Goal: Transaction & Acquisition: Purchase product/service

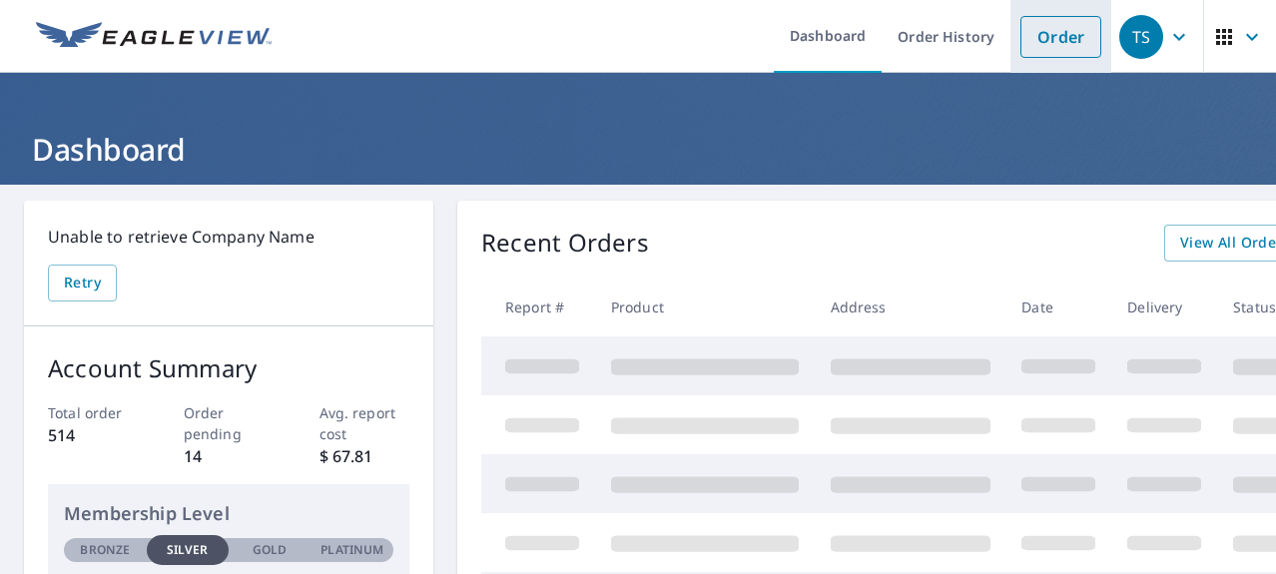
click at [1071, 38] on link "Order" at bounding box center [1060, 37] width 81 height 42
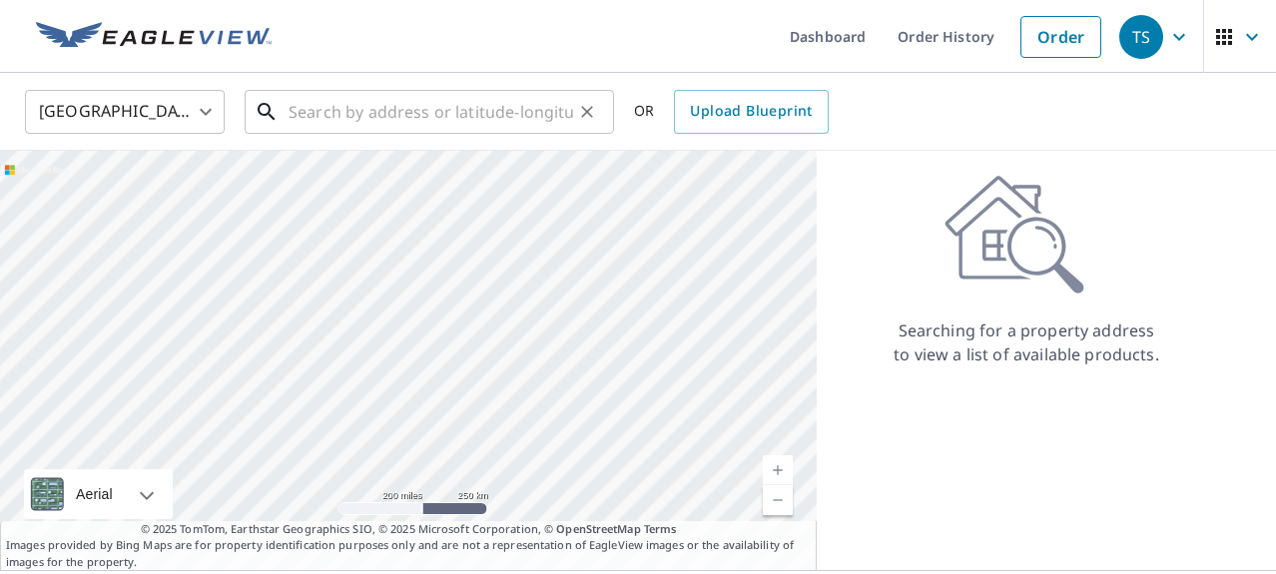
click at [407, 114] on input "text" at bounding box center [430, 112] width 284 height 56
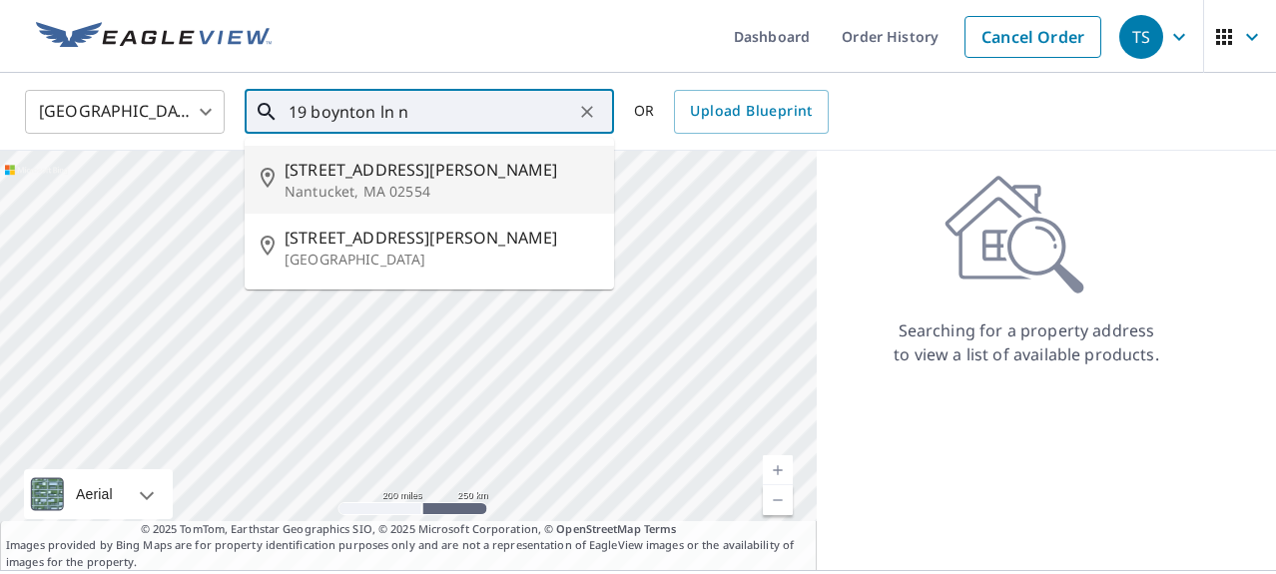
click at [341, 168] on span "19 Boynton Ln" at bounding box center [440, 170] width 313 height 24
type input "19 Boynton Ln Nantucket, MA 02554"
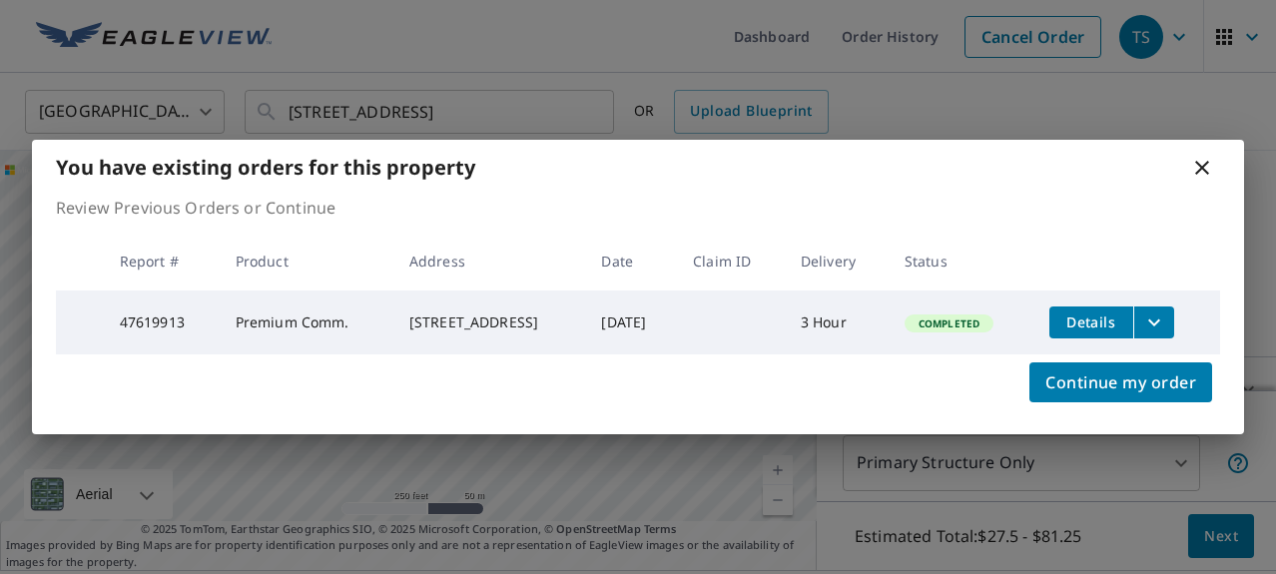
click at [1160, 318] on icon "filesDropdownBtn-47619913" at bounding box center [1154, 321] width 12 height 7
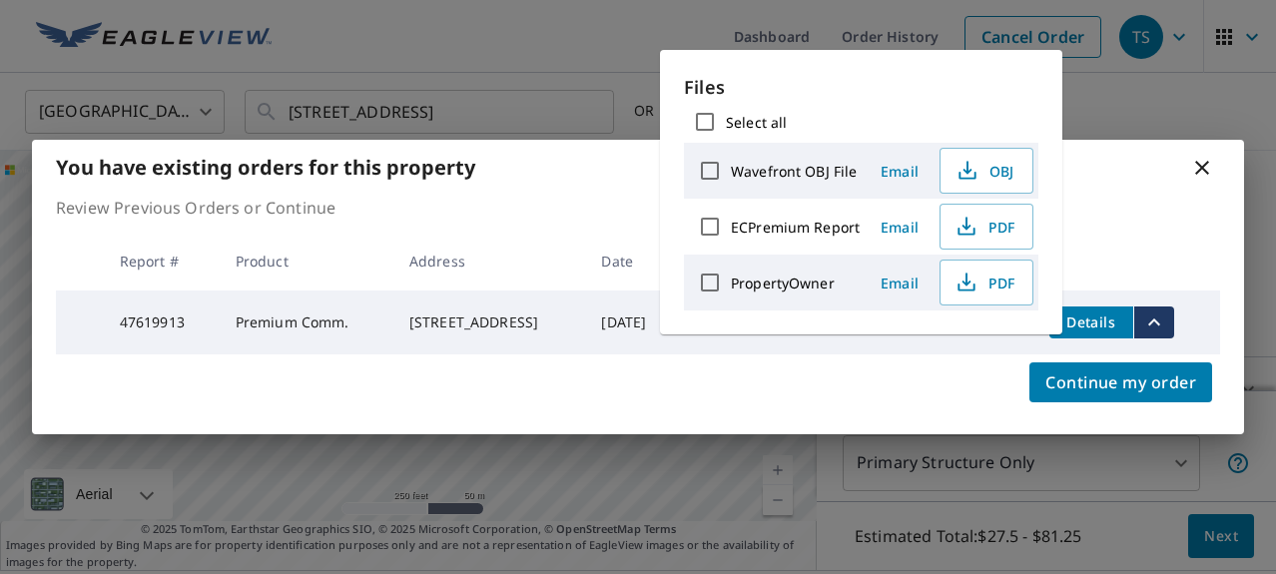
click at [791, 228] on label "ECPremium Report" at bounding box center [795, 227] width 129 height 19
click at [731, 228] on input "ECPremium Report" at bounding box center [710, 227] width 42 height 42
checkbox input "true"
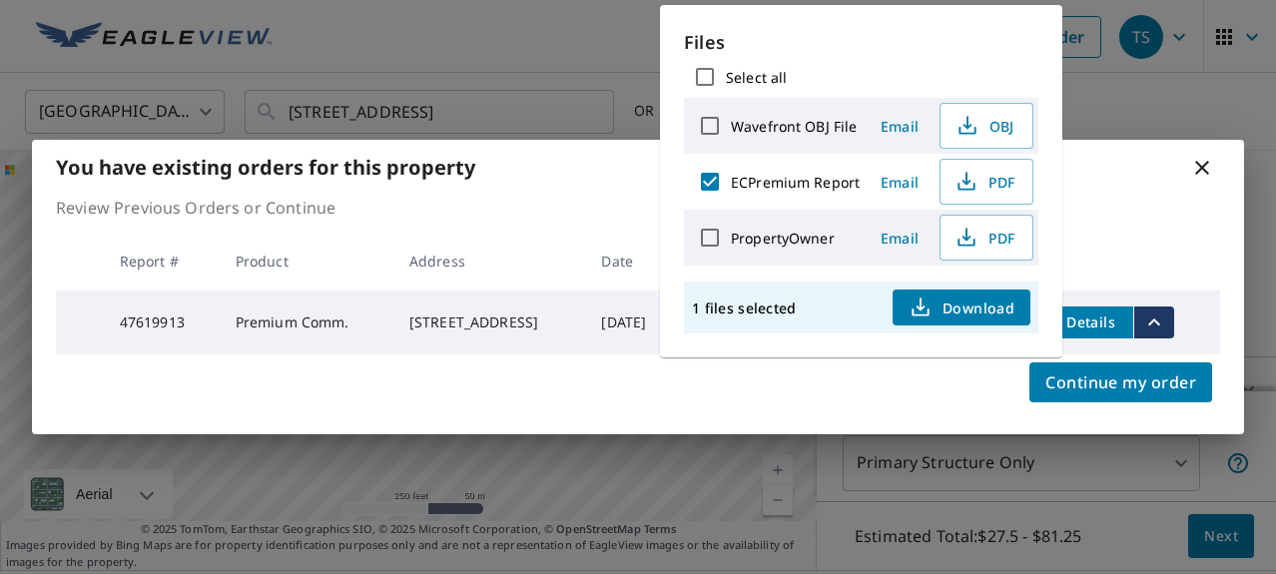
click at [791, 229] on label "PropertyOwner" at bounding box center [783, 238] width 104 height 19
click at [731, 228] on input "PropertyOwner" at bounding box center [710, 238] width 42 height 42
click at [715, 239] on input "PropertyOwner" at bounding box center [710, 238] width 42 height 42
checkbox input "false"
click at [968, 306] on span "Download" at bounding box center [961, 307] width 106 height 24
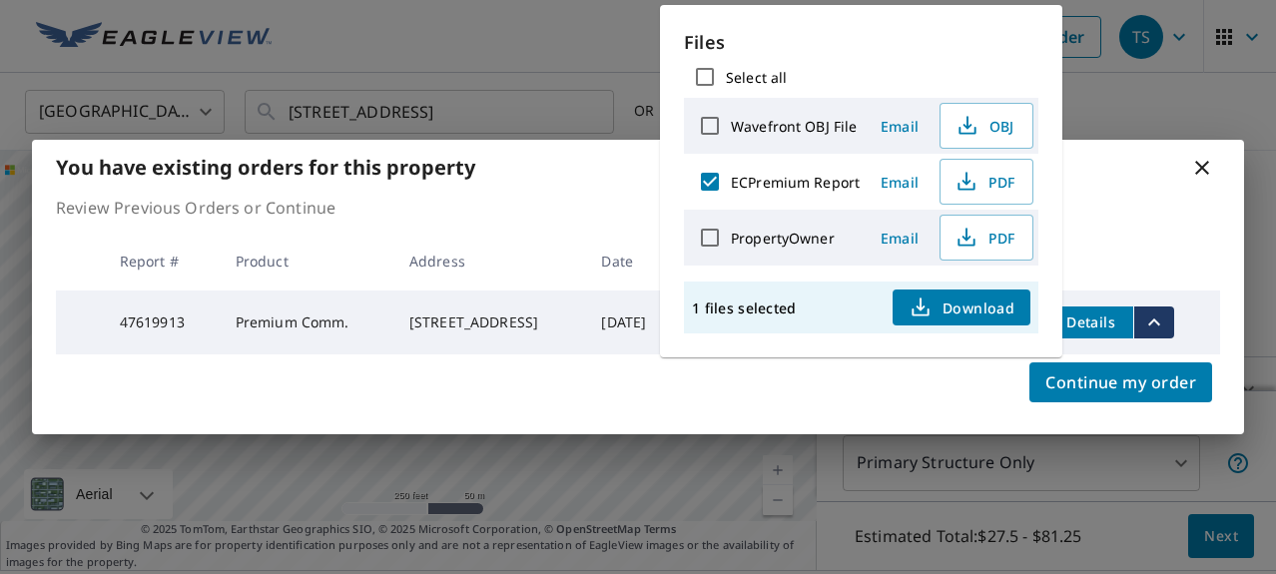
click at [1202, 164] on icon at bounding box center [1202, 168] width 14 height 14
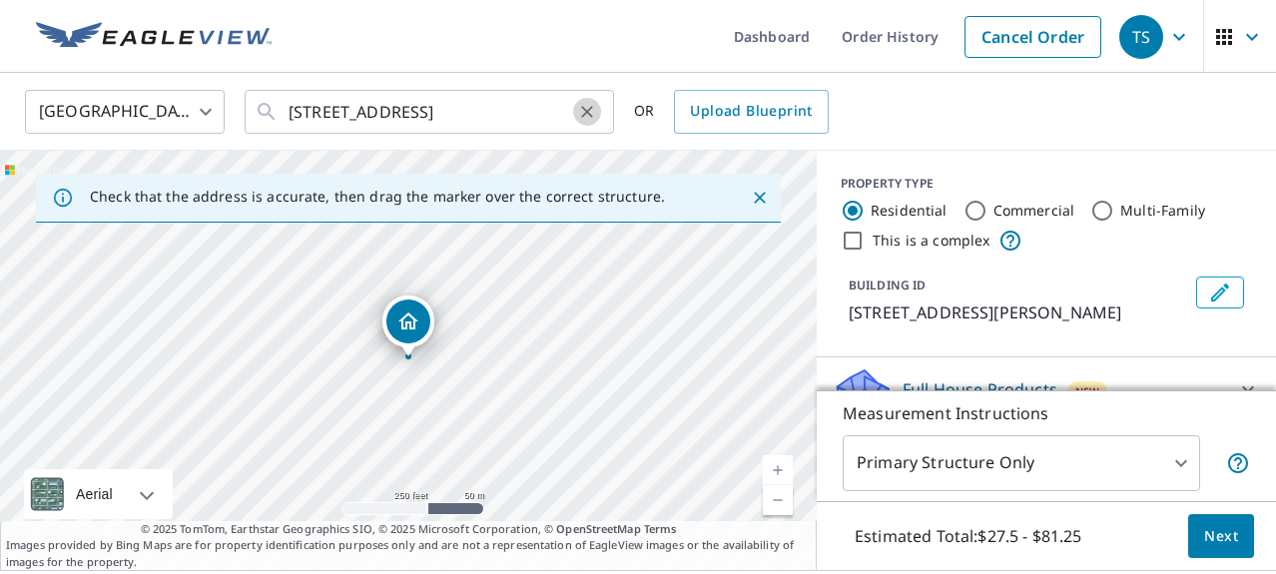
click at [587, 113] on icon "Clear" at bounding box center [587, 112] width 20 height 20
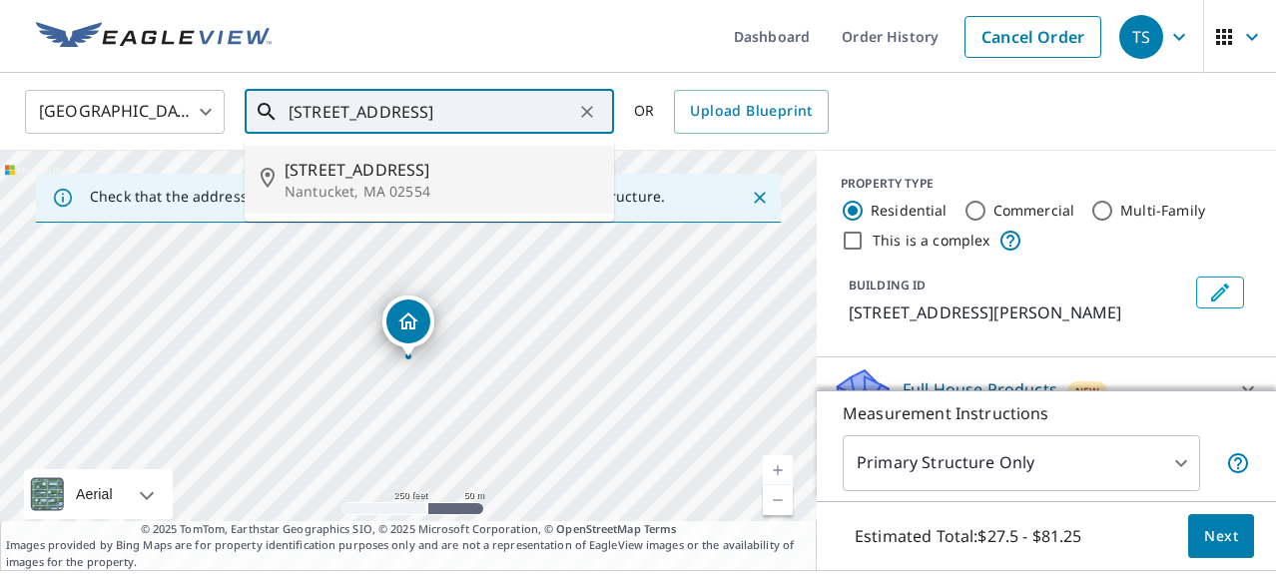
click at [329, 169] on span "40 Fair St" at bounding box center [440, 170] width 313 height 24
type input "40 Fair St Nantucket, MA 02554"
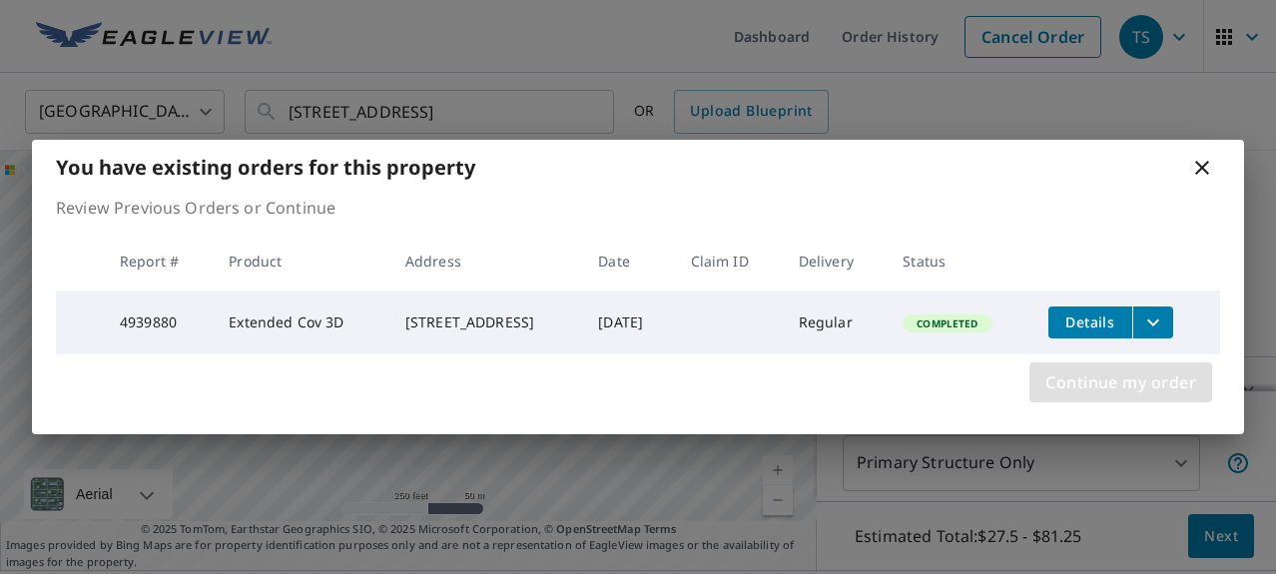
click at [1092, 391] on span "Continue my order" at bounding box center [1120, 382] width 151 height 28
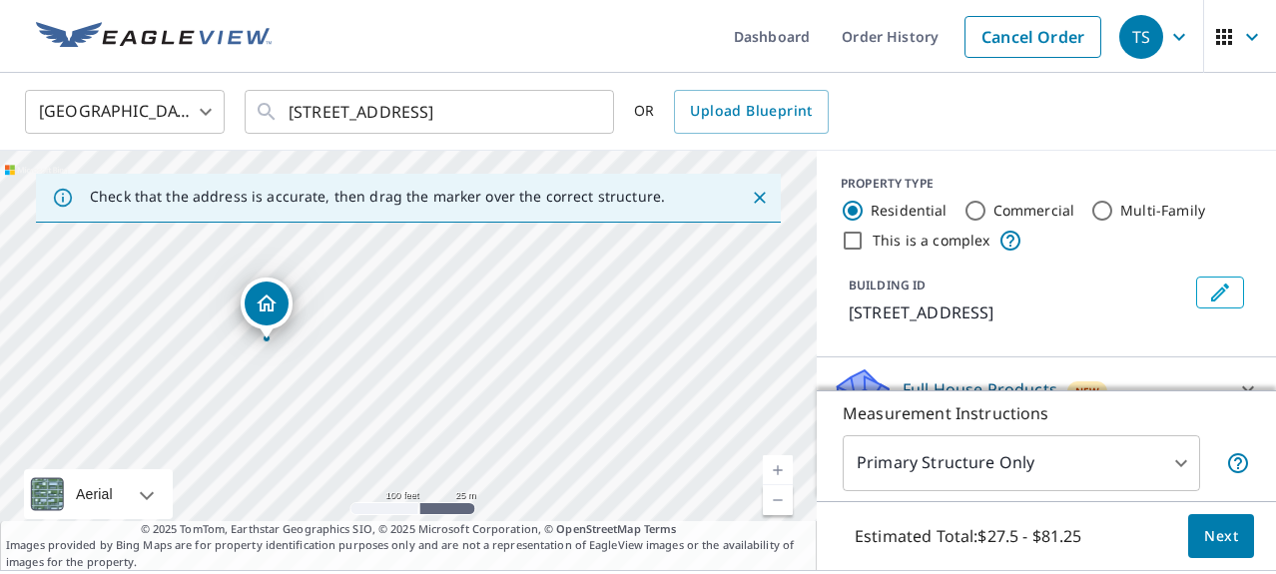
click at [1227, 533] on span "Next" at bounding box center [1221, 536] width 34 height 25
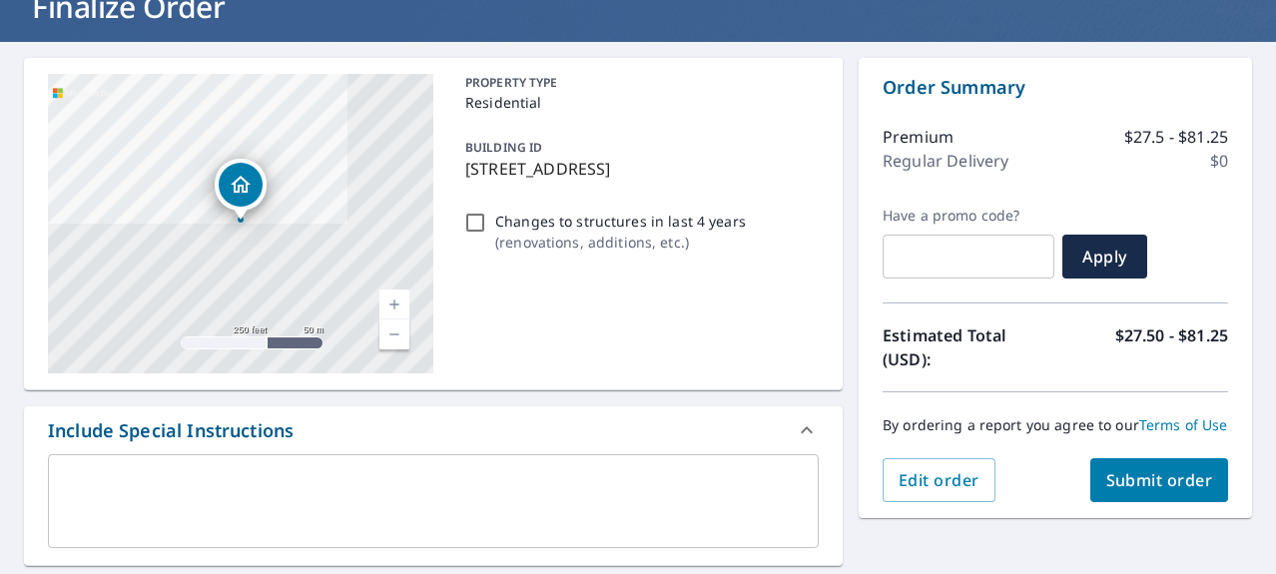
scroll to position [147, 0]
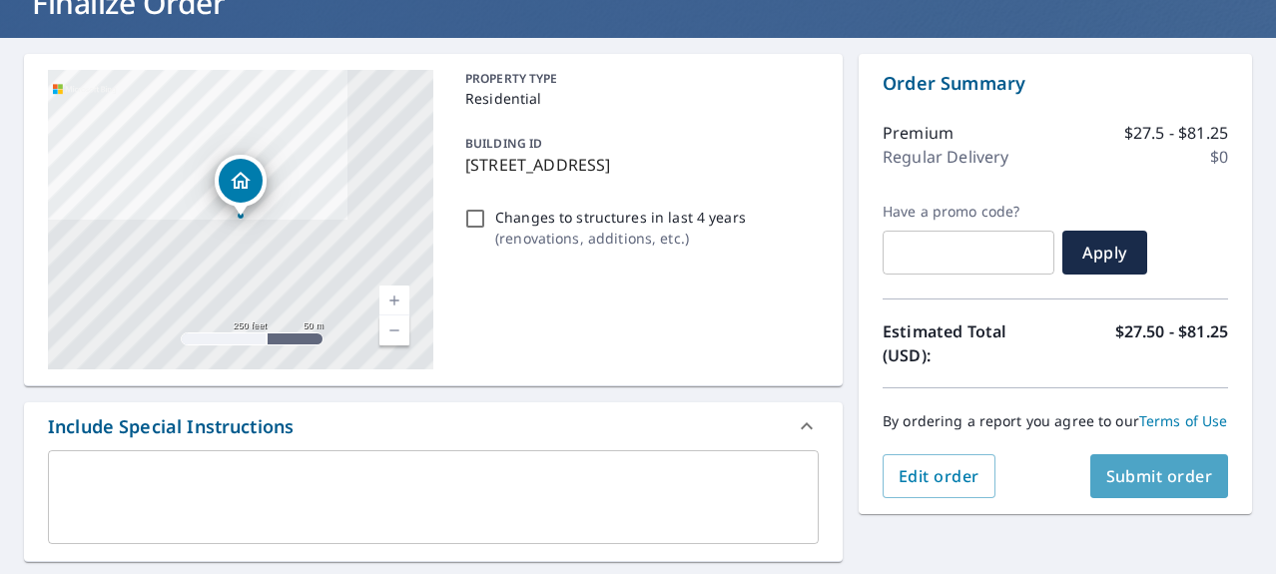
click at [1161, 483] on span "Submit order" at bounding box center [1159, 476] width 107 height 22
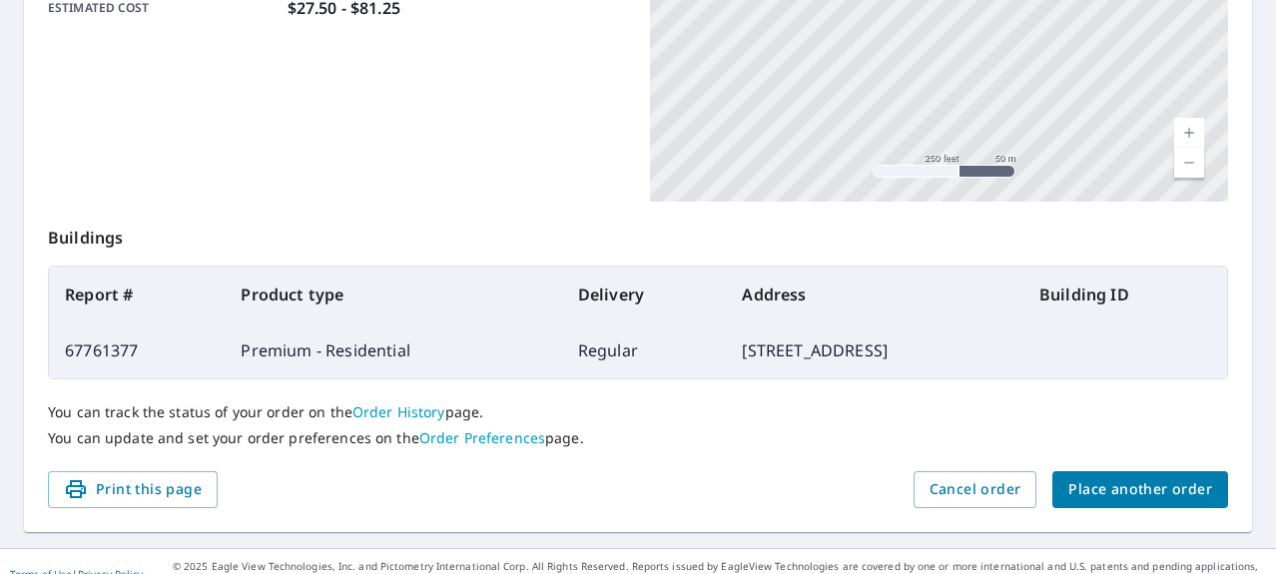
scroll to position [0, 1]
click at [1129, 489] on span "Place another order" at bounding box center [1140, 489] width 144 height 25
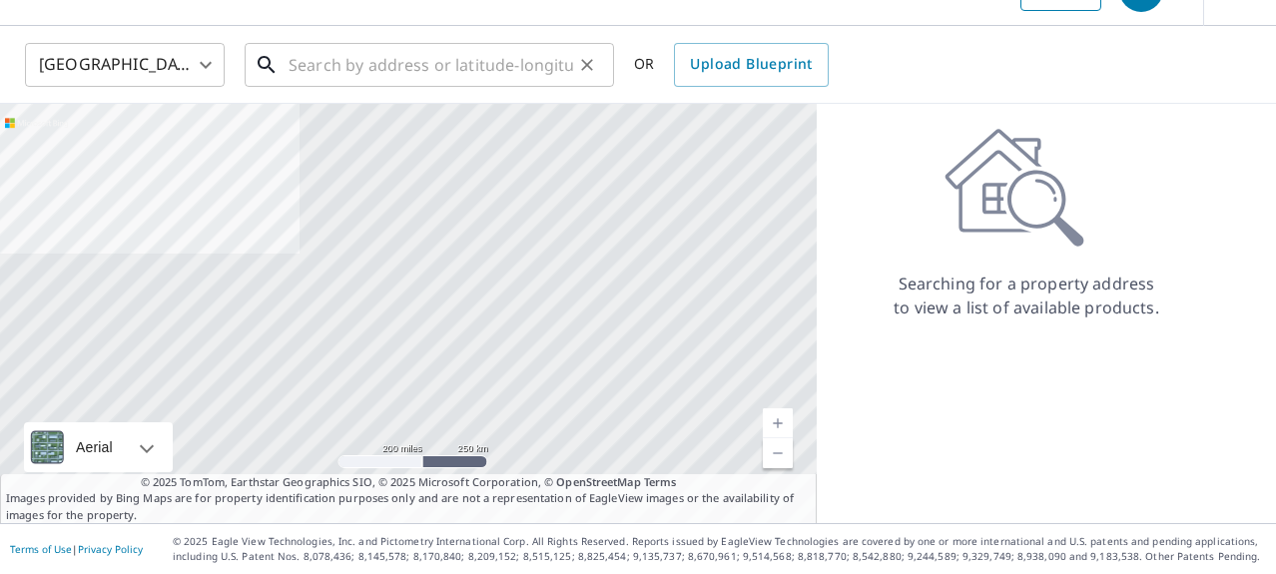
click at [483, 65] on input "text" at bounding box center [430, 65] width 284 height 56
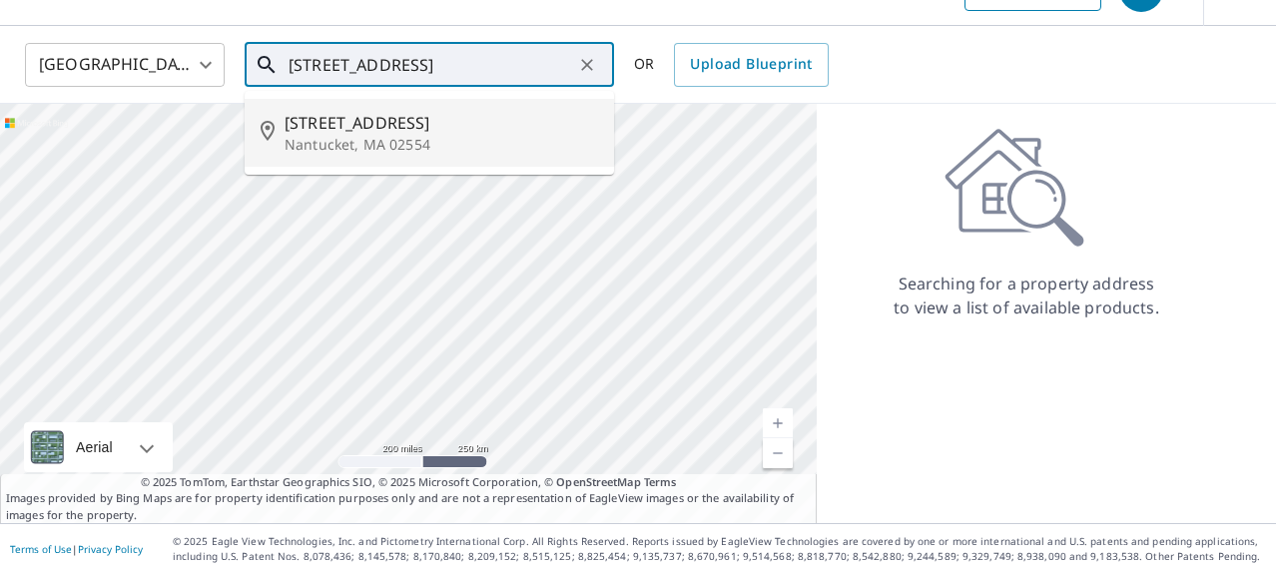
click at [332, 127] on span "[STREET_ADDRESS]" at bounding box center [440, 123] width 313 height 24
type input "5 Pine St Nantucket, MA 02554"
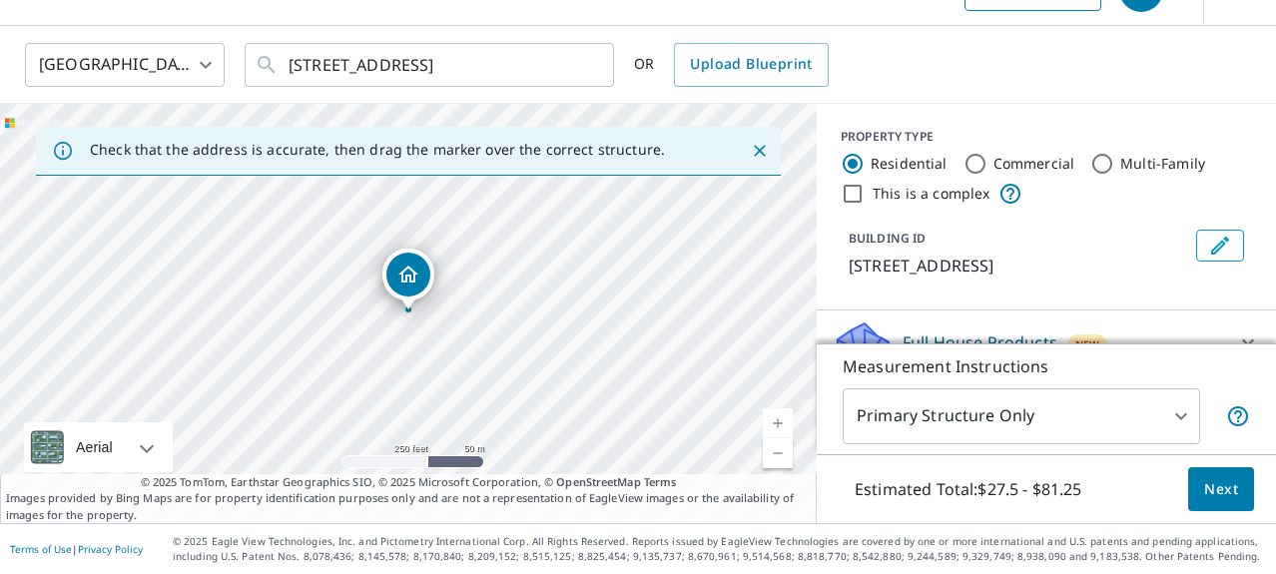
click at [1226, 493] on span "Next" at bounding box center [1221, 489] width 34 height 25
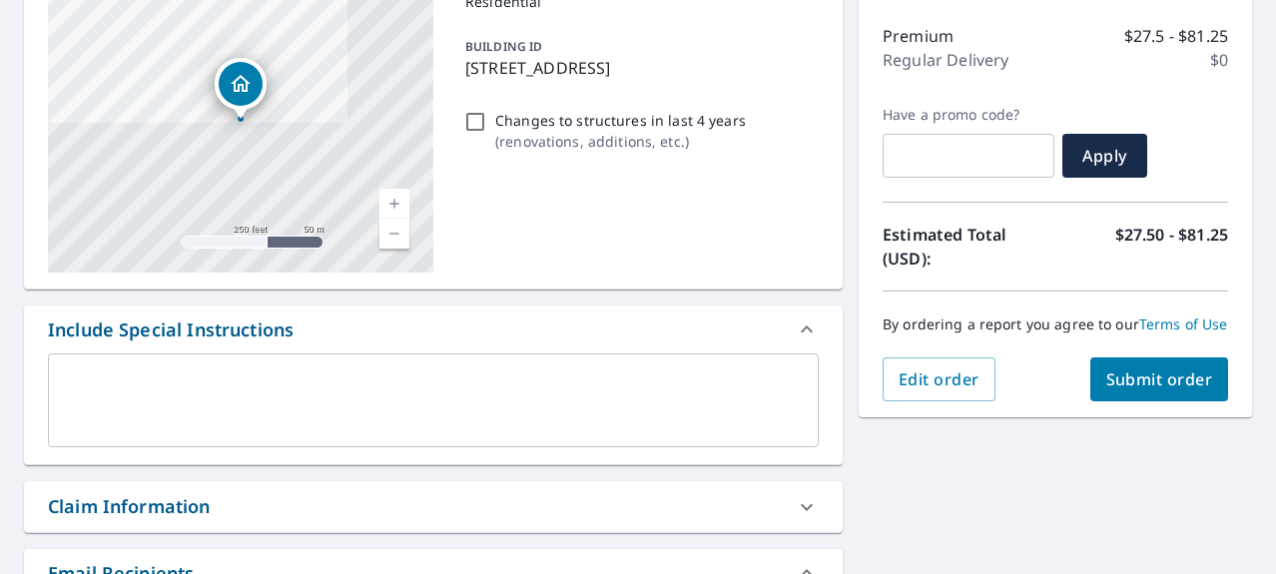
scroll to position [246, 0]
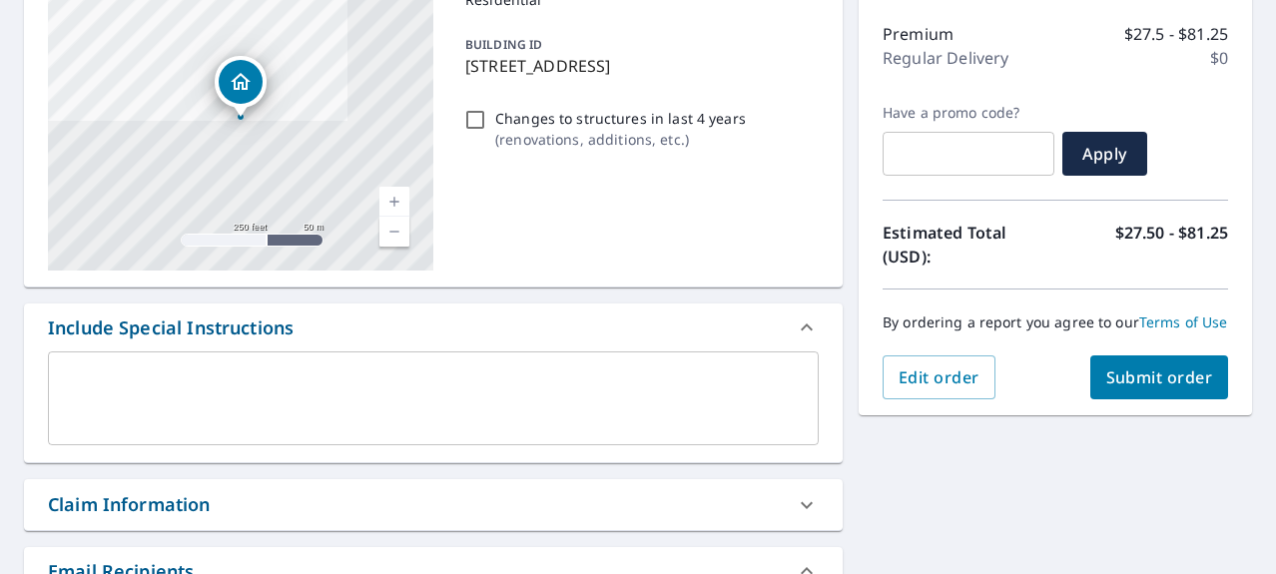
click at [1139, 380] on span "Submit order" at bounding box center [1159, 377] width 107 height 22
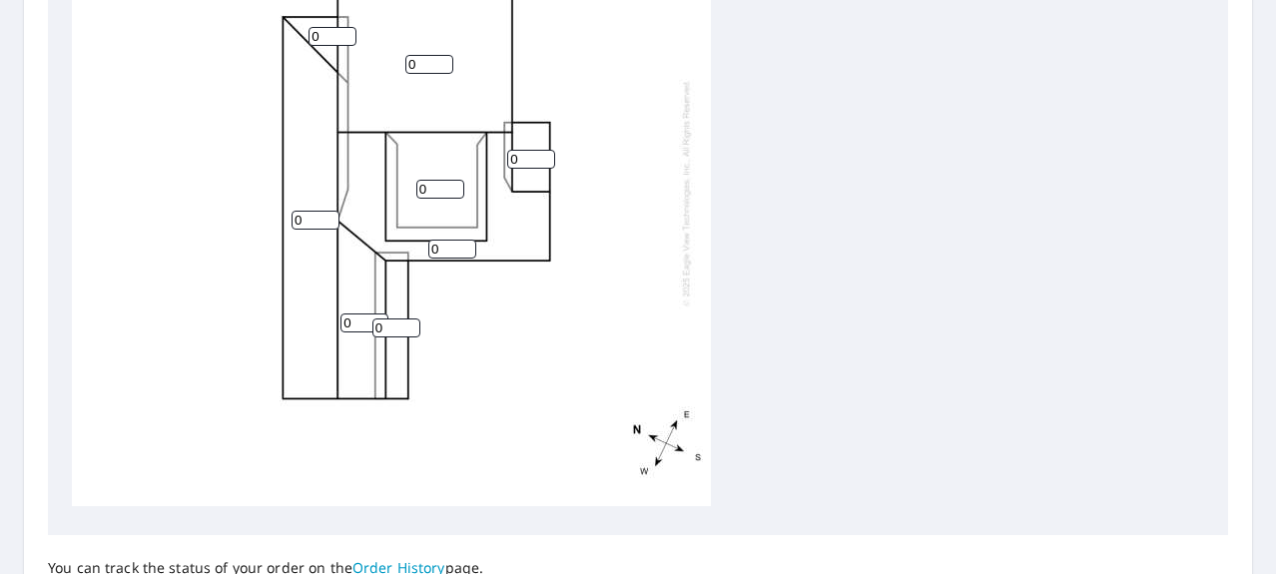
scroll to position [827, 0]
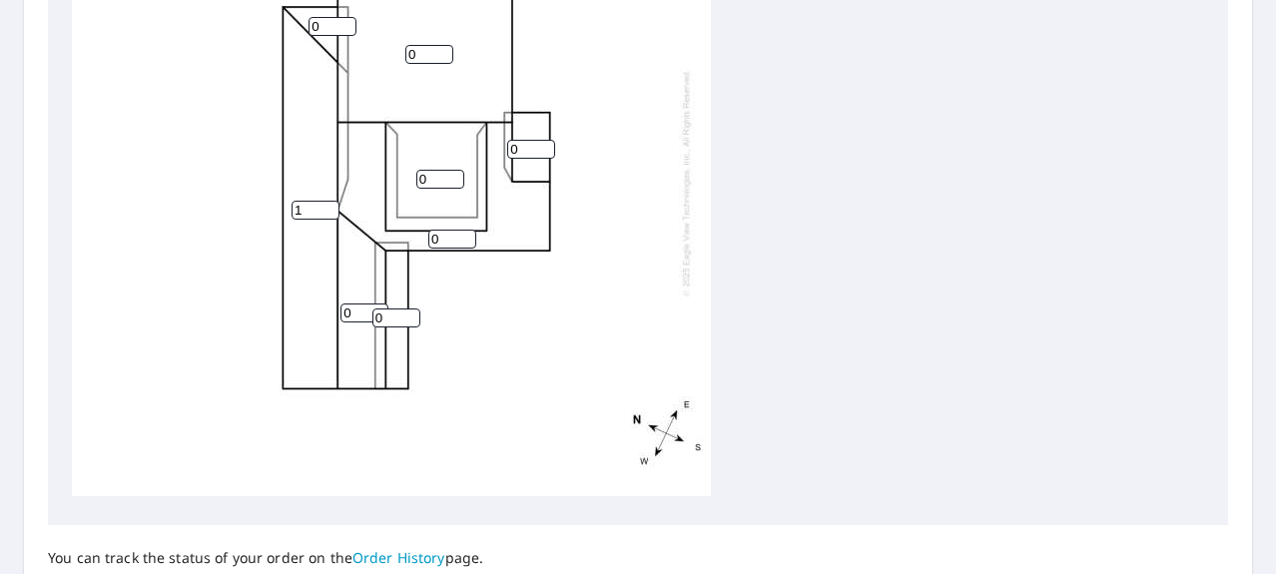
click at [332, 206] on input "1" at bounding box center [315, 210] width 48 height 19
click at [332, 206] on input "2" at bounding box center [315, 210] width 48 height 19
click at [332, 206] on input "3" at bounding box center [315, 210] width 48 height 19
click at [332, 206] on input "4" at bounding box center [315, 210] width 48 height 19
click at [331, 207] on input "5" at bounding box center [315, 210] width 48 height 19
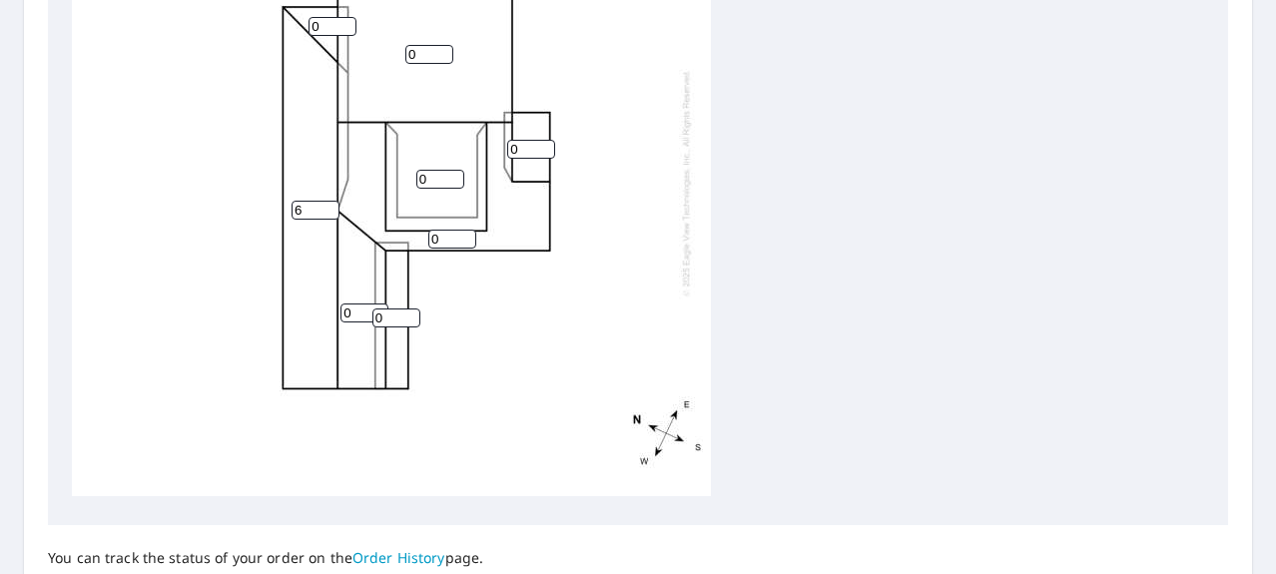
click at [330, 207] on input "6" at bounding box center [315, 210] width 48 height 19
click at [329, 207] on input "7" at bounding box center [315, 210] width 48 height 19
click at [329, 206] on input "8" at bounding box center [315, 210] width 48 height 19
click at [332, 206] on input "9" at bounding box center [315, 210] width 48 height 19
type input "10"
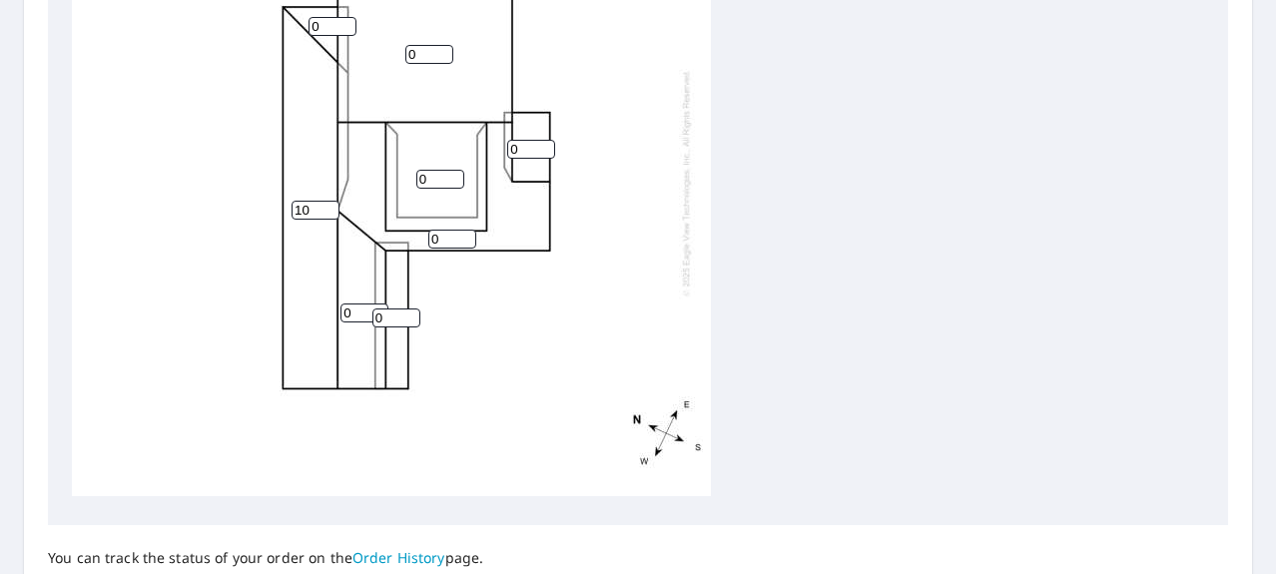
click at [332, 206] on input "10" at bounding box center [315, 210] width 48 height 19
click at [347, 21] on input "1" at bounding box center [332, 26] width 48 height 19
click at [347, 21] on input "2" at bounding box center [332, 26] width 48 height 19
click at [347, 22] on input "3" at bounding box center [332, 26] width 48 height 19
click at [346, 22] on input "4" at bounding box center [332, 26] width 48 height 19
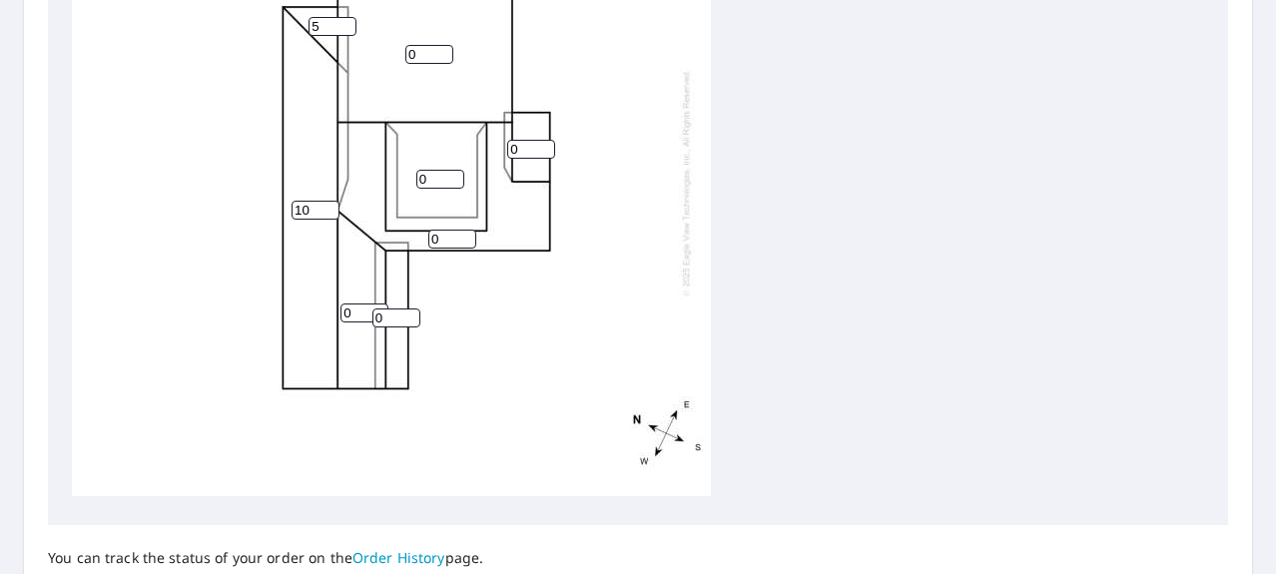
click at [346, 22] on input "5" at bounding box center [332, 26] width 48 height 19
click at [346, 23] on input "6" at bounding box center [332, 26] width 48 height 19
click at [346, 23] on input "7" at bounding box center [332, 26] width 48 height 19
click at [346, 22] on input "8" at bounding box center [332, 26] width 48 height 19
click at [346, 22] on input "9" at bounding box center [332, 26] width 48 height 19
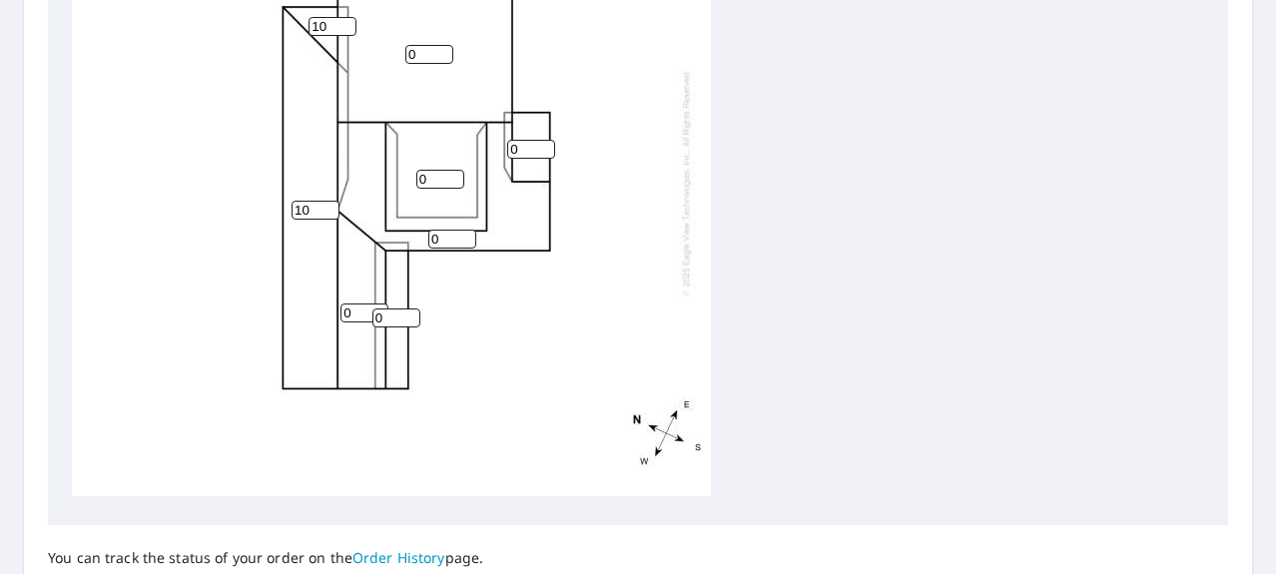
click at [346, 22] on input "10" at bounding box center [332, 26] width 48 height 19
click at [346, 23] on input "11" at bounding box center [332, 26] width 48 height 19
click at [348, 29] on input "10" at bounding box center [332, 26] width 48 height 19
click at [348, 29] on input "9" at bounding box center [332, 26] width 48 height 19
type input "8"
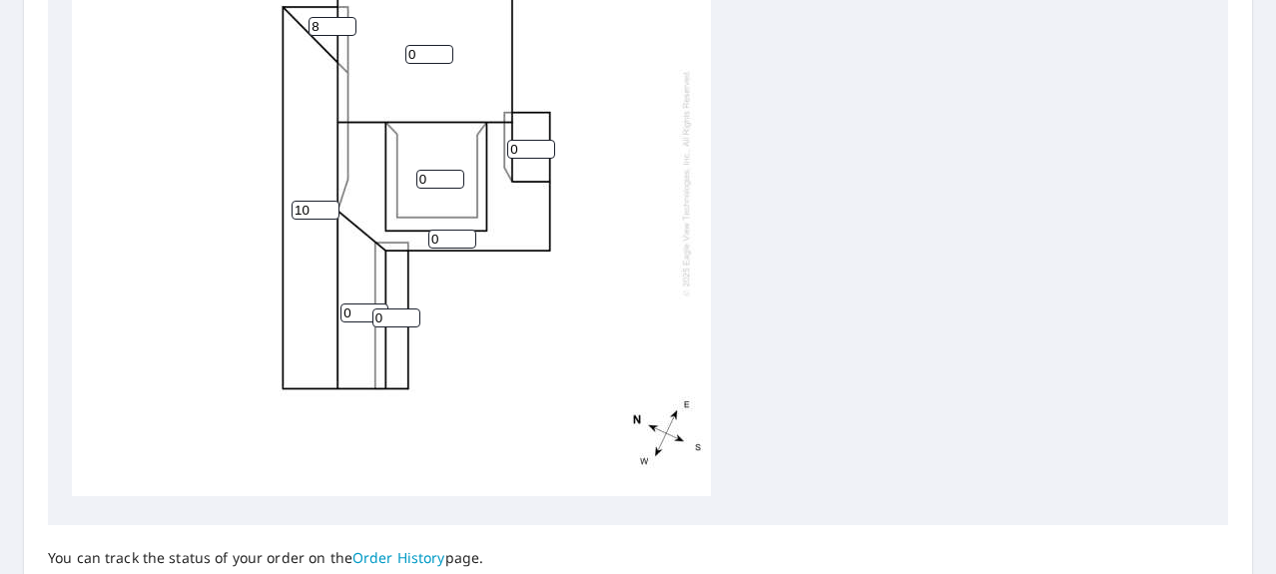
click at [348, 30] on input "8" at bounding box center [332, 26] width 48 height 19
click at [445, 49] on input "1" at bounding box center [429, 54] width 48 height 19
click at [445, 49] on input "2" at bounding box center [429, 54] width 48 height 19
click at [445, 49] on input "3" at bounding box center [429, 54] width 48 height 19
click at [445, 49] on input "4" at bounding box center [429, 54] width 48 height 19
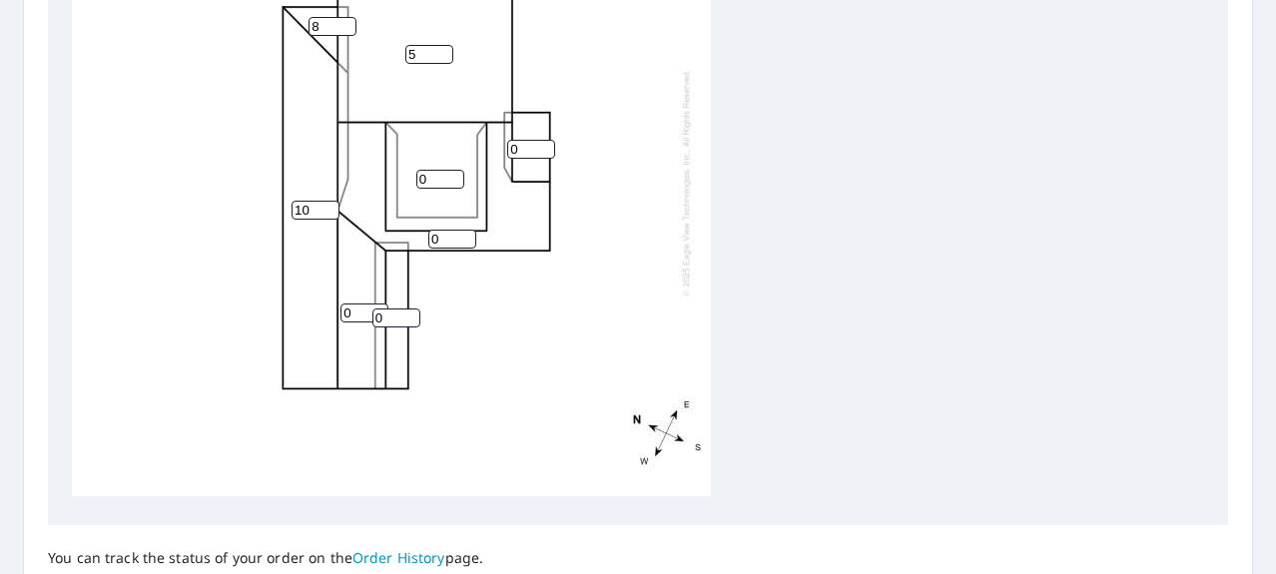
click at [445, 49] on input "5" at bounding box center [429, 54] width 48 height 19
click at [445, 49] on input "6" at bounding box center [429, 54] width 48 height 19
click at [445, 49] on input "7" at bounding box center [429, 54] width 48 height 19
click at [445, 49] on input "8" at bounding box center [429, 54] width 48 height 19
click at [445, 49] on input "9" at bounding box center [429, 54] width 48 height 19
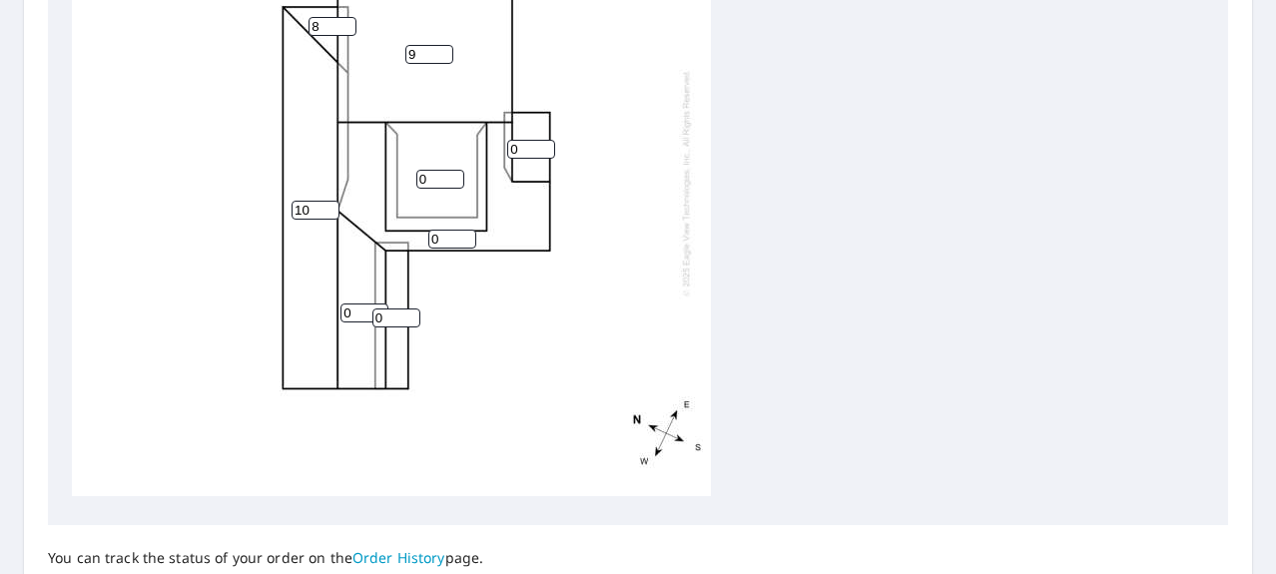
type input "10"
click at [445, 49] on input "10" at bounding box center [429, 54] width 48 height 19
click at [547, 144] on input "1" at bounding box center [531, 149] width 48 height 19
click at [547, 144] on input "2" at bounding box center [531, 149] width 48 height 19
click at [547, 144] on input "3" at bounding box center [531, 149] width 48 height 19
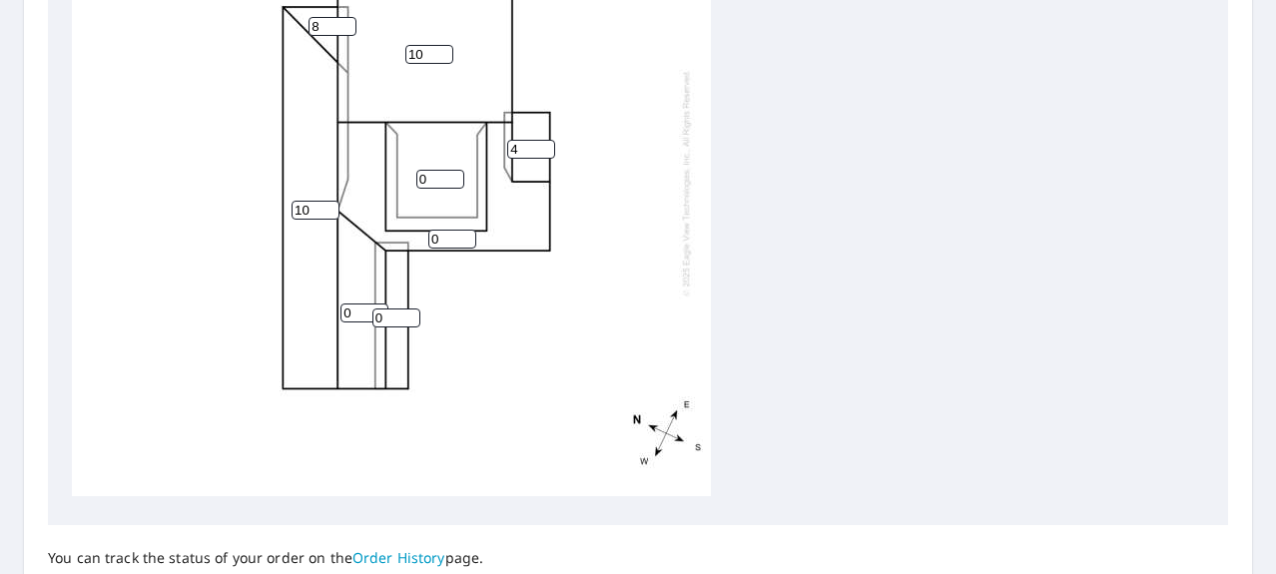
click at [547, 144] on input "4" at bounding box center [531, 149] width 48 height 19
click at [547, 144] on input "5" at bounding box center [531, 149] width 48 height 19
click at [547, 144] on input "6" at bounding box center [531, 149] width 48 height 19
click at [547, 144] on input "7" at bounding box center [531, 149] width 48 height 19
type input "8"
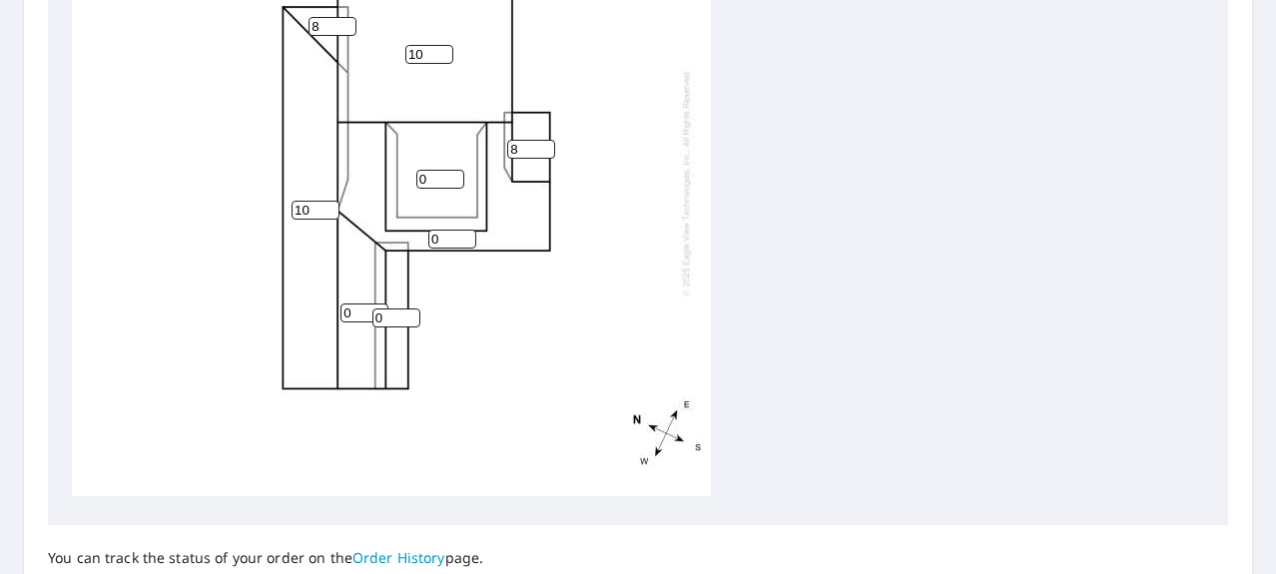
click at [547, 144] on input "8" at bounding box center [531, 149] width 48 height 19
click at [458, 174] on input "1" at bounding box center [440, 179] width 48 height 19
click at [458, 174] on input "2" at bounding box center [440, 179] width 48 height 19
click at [458, 174] on input "3" at bounding box center [440, 179] width 48 height 19
click at [457, 174] on input "4" at bounding box center [440, 179] width 48 height 19
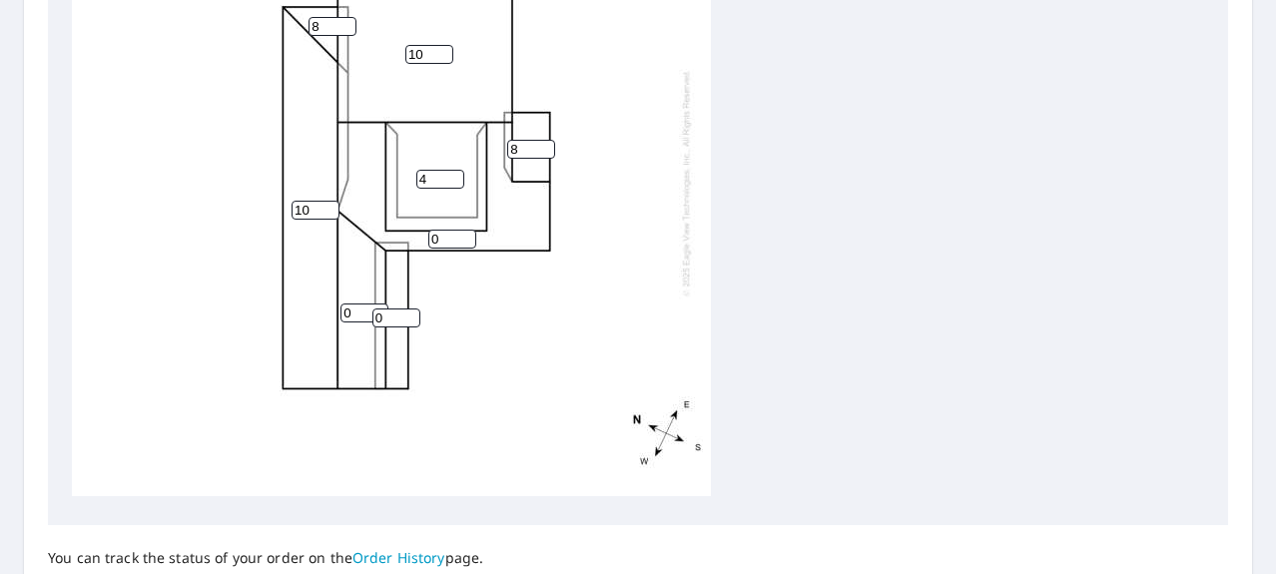
type input "5"
click at [457, 174] on input "5" at bounding box center [440, 179] width 48 height 19
click at [469, 234] on input "1" at bounding box center [452, 239] width 48 height 19
click at [469, 234] on input "2" at bounding box center [452, 239] width 48 height 19
click at [469, 234] on input "3" at bounding box center [452, 239] width 48 height 19
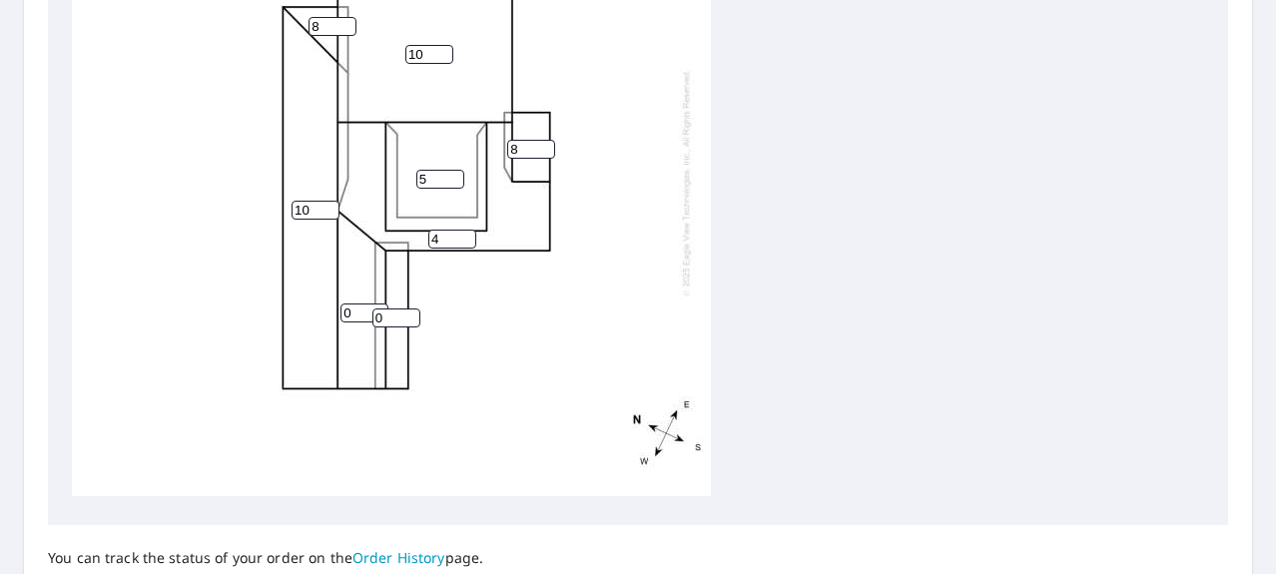
click at [469, 234] on input "4" at bounding box center [452, 239] width 48 height 19
click at [469, 234] on input "5" at bounding box center [452, 239] width 48 height 19
click at [469, 234] on input "6" at bounding box center [452, 239] width 48 height 19
click at [469, 234] on input "7" at bounding box center [452, 239] width 48 height 19
click at [469, 234] on input "8" at bounding box center [452, 239] width 48 height 19
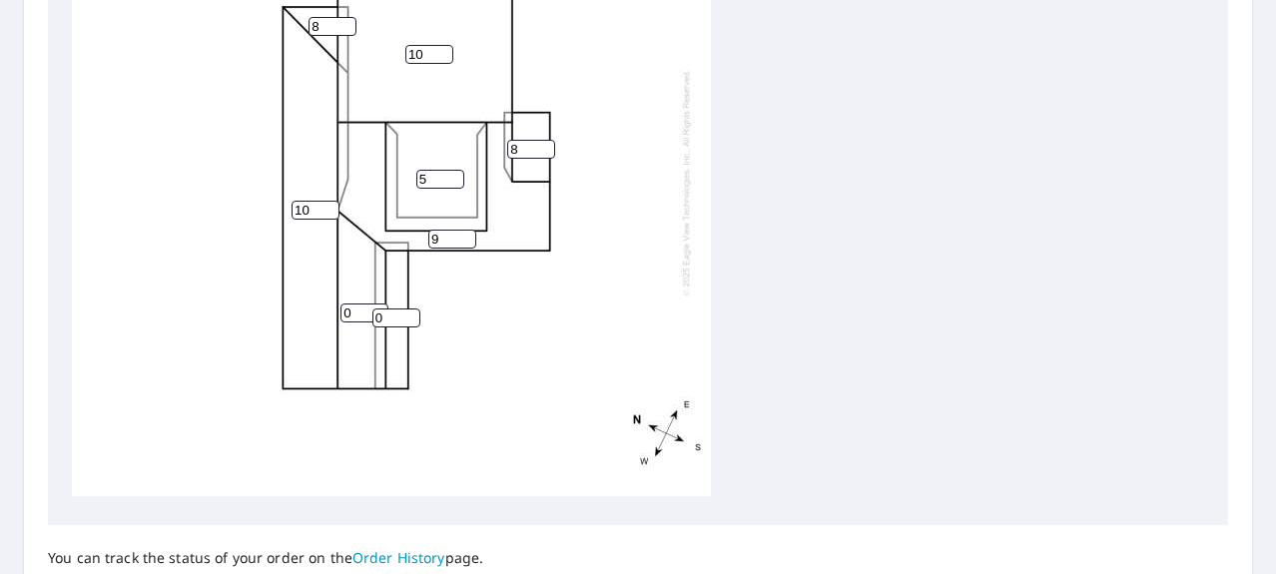
click at [469, 234] on input "9" at bounding box center [452, 239] width 48 height 19
type input "10"
click at [469, 234] on input "10" at bounding box center [452, 239] width 48 height 19
click at [413, 313] on input "1" at bounding box center [396, 317] width 48 height 19
click at [413, 313] on input "2" at bounding box center [396, 317] width 48 height 19
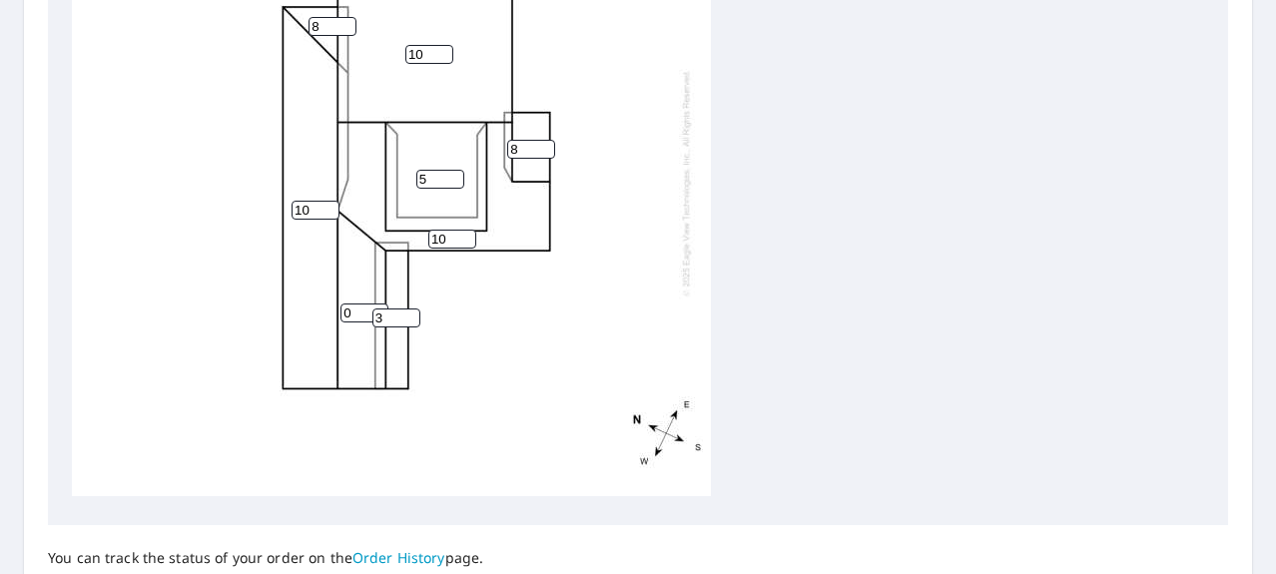
click at [413, 313] on input "3" at bounding box center [396, 317] width 48 height 19
click at [413, 313] on input "4" at bounding box center [396, 317] width 48 height 19
type input "5"
click at [413, 313] on input "5" at bounding box center [396, 317] width 48 height 19
click at [361, 312] on input "0" at bounding box center [364, 312] width 48 height 19
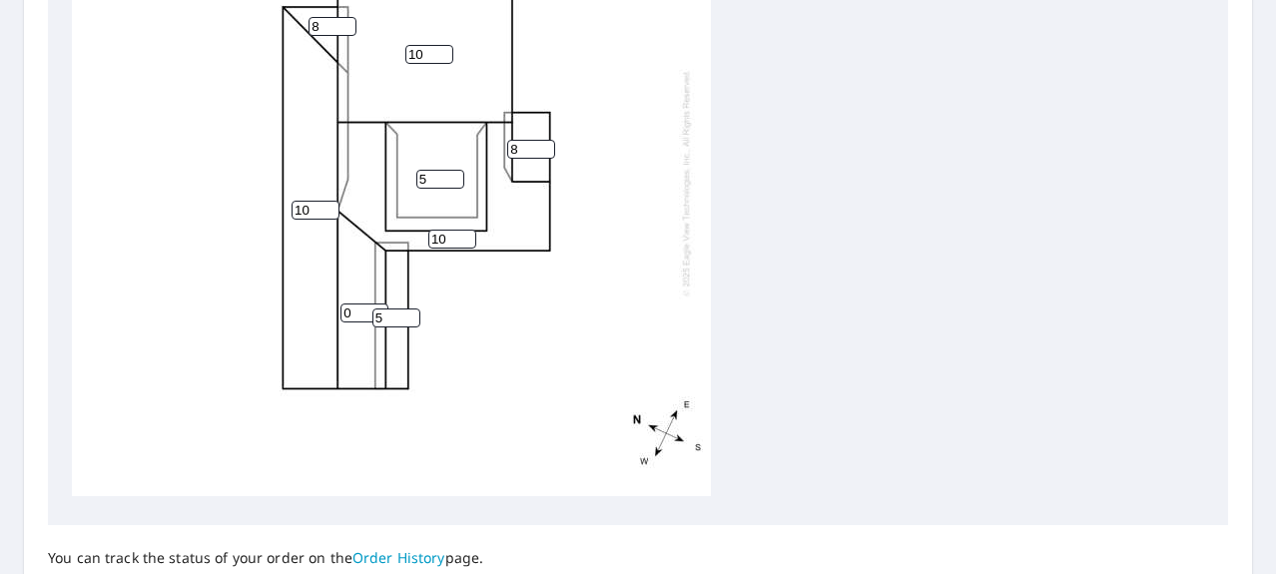
click at [361, 312] on input "0" at bounding box center [364, 312] width 48 height 19
click at [362, 311] on input "0" at bounding box center [364, 312] width 48 height 19
click at [379, 305] on input "1" at bounding box center [364, 312] width 48 height 19
click at [379, 305] on input "2" at bounding box center [364, 312] width 48 height 19
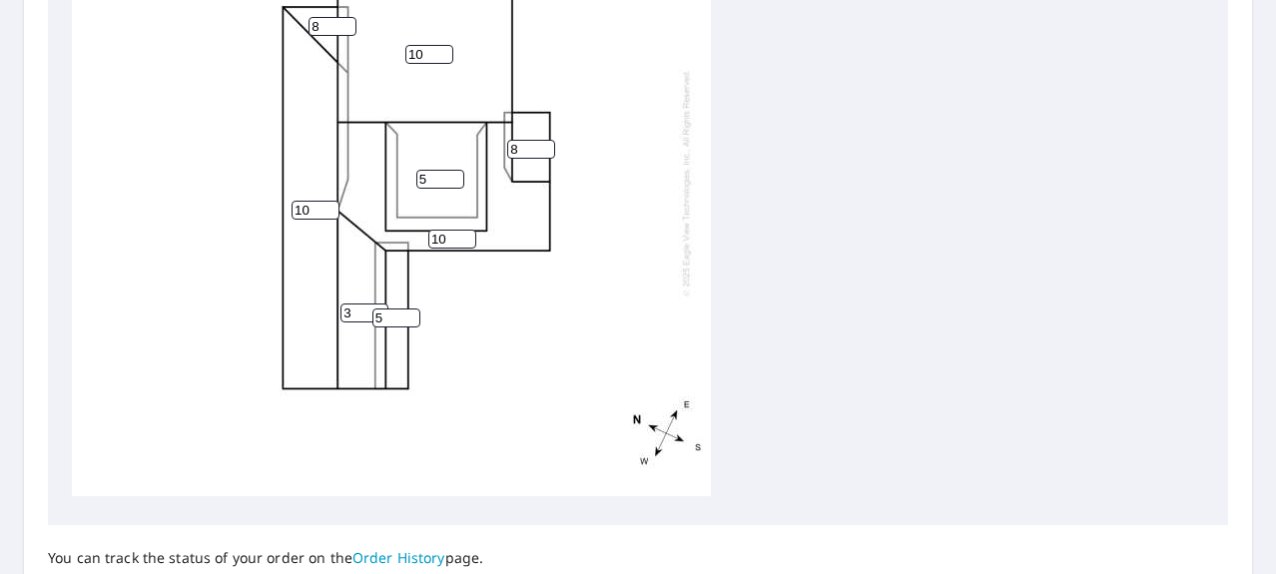
click at [379, 305] on input "3" at bounding box center [364, 312] width 48 height 19
click at [380, 305] on input "4" at bounding box center [364, 312] width 48 height 19
click at [380, 305] on input "5" at bounding box center [364, 312] width 48 height 19
click at [380, 305] on input "6" at bounding box center [364, 312] width 48 height 19
click at [380, 305] on input "7" at bounding box center [364, 312] width 48 height 19
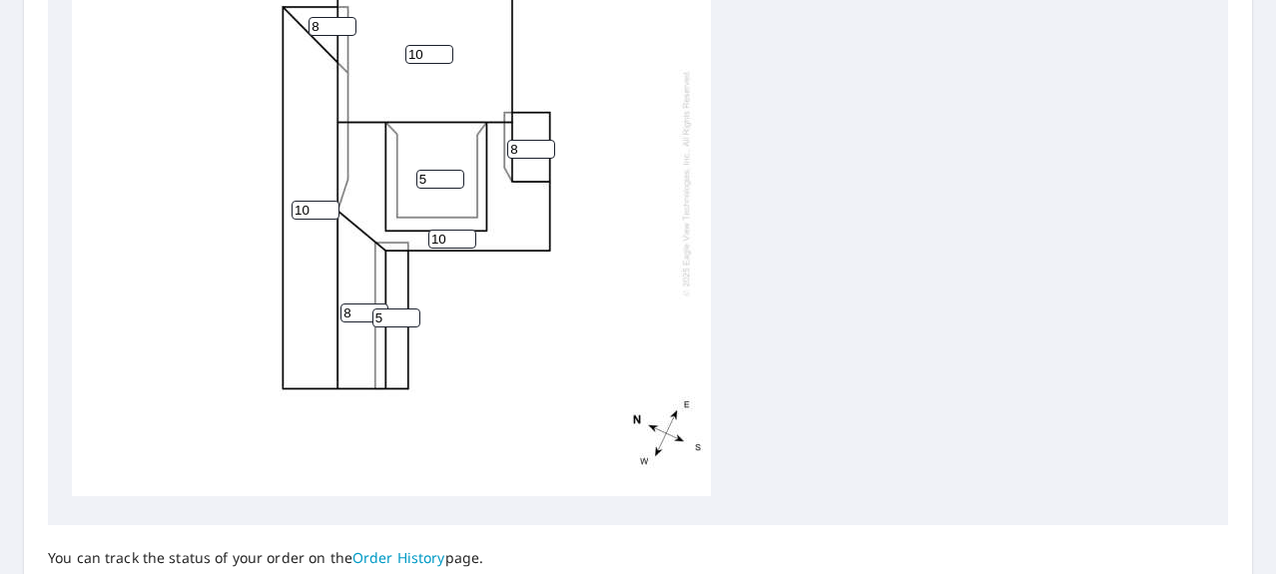
click at [380, 305] on input "8" at bounding box center [364, 312] width 48 height 19
click at [380, 304] on input "9" at bounding box center [364, 312] width 48 height 19
type input "10"
click at [380, 304] on input "10" at bounding box center [364, 312] width 48 height 19
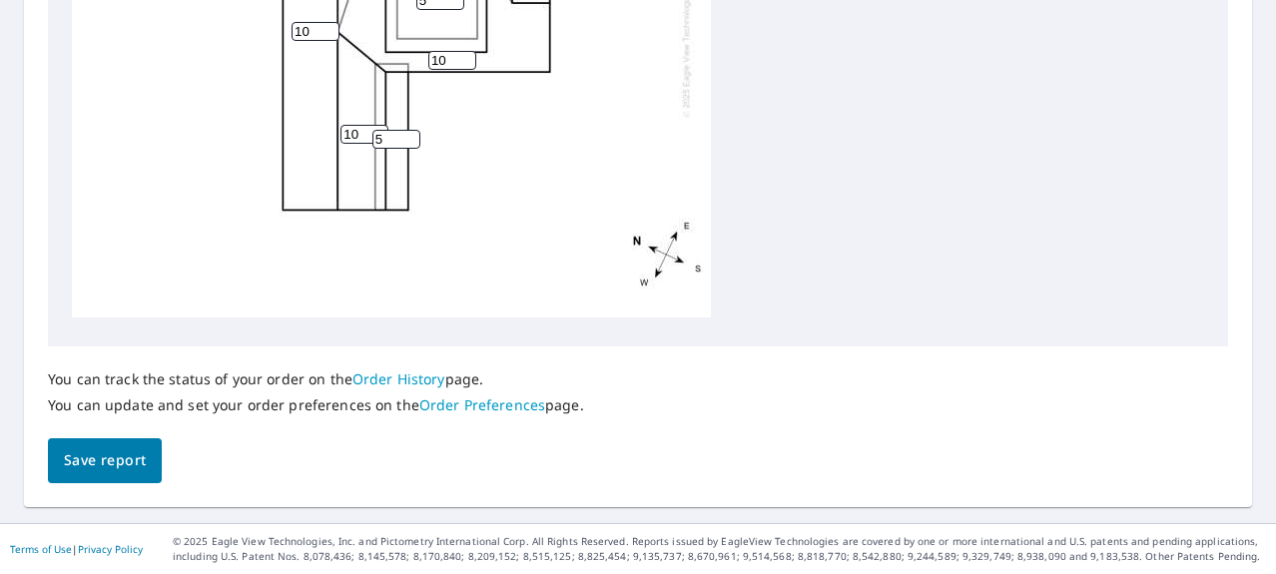
scroll to position [1005, 0]
click at [115, 463] on span "Save report" at bounding box center [105, 461] width 82 height 25
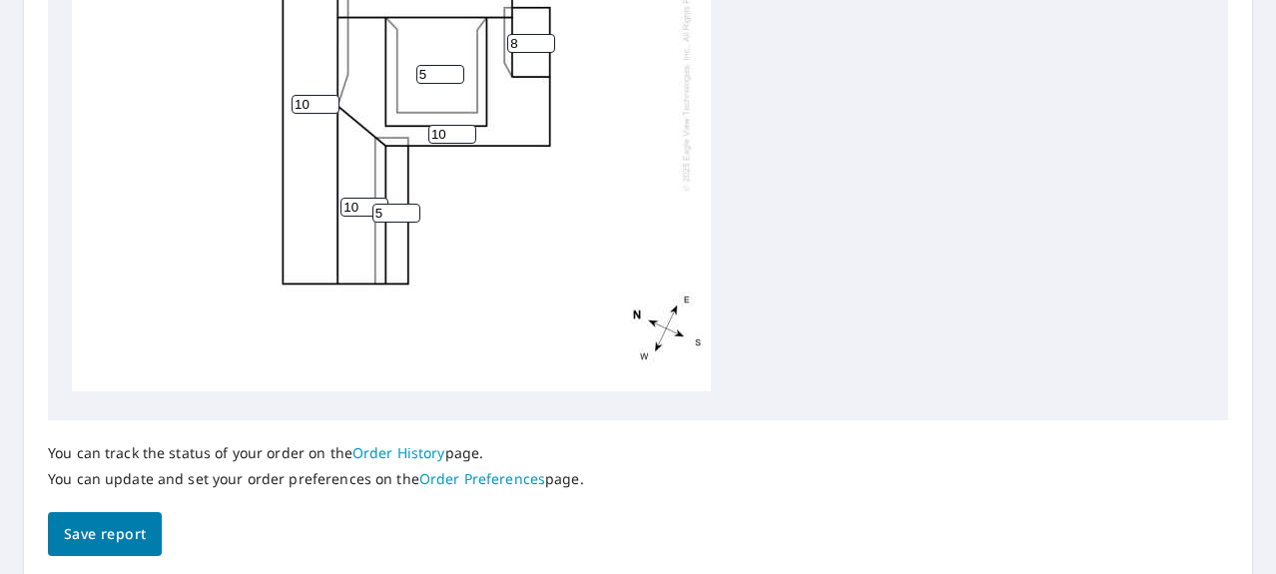
scroll to position [0, 0]
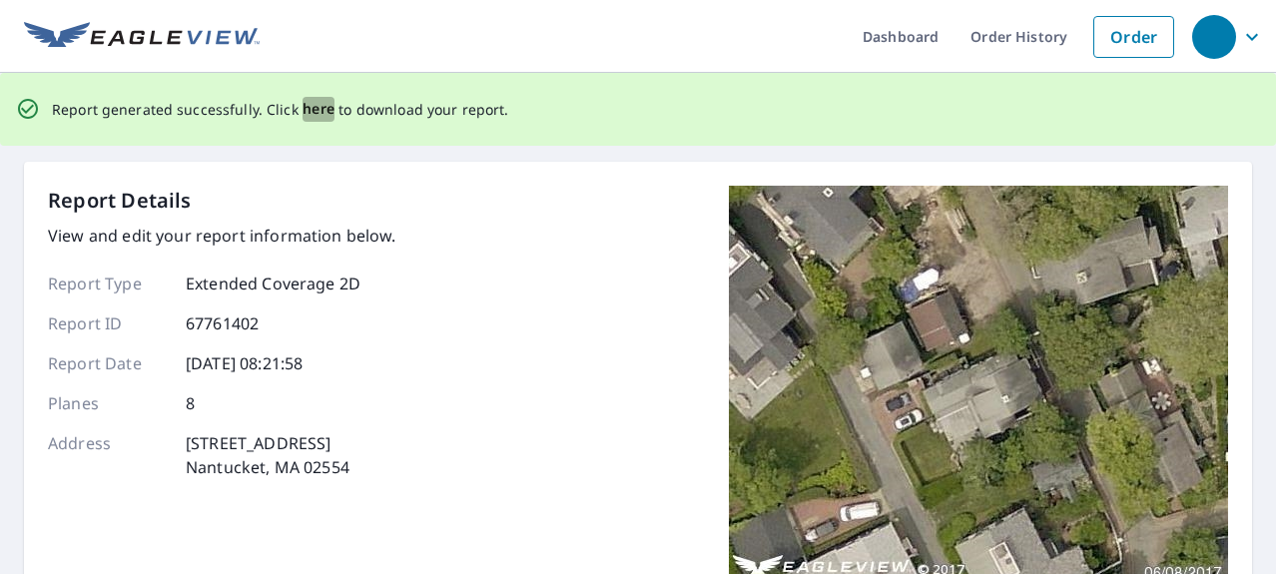
click at [318, 110] on span "here" at bounding box center [318, 109] width 33 height 25
